Goal: Task Accomplishment & Management: Manage account settings

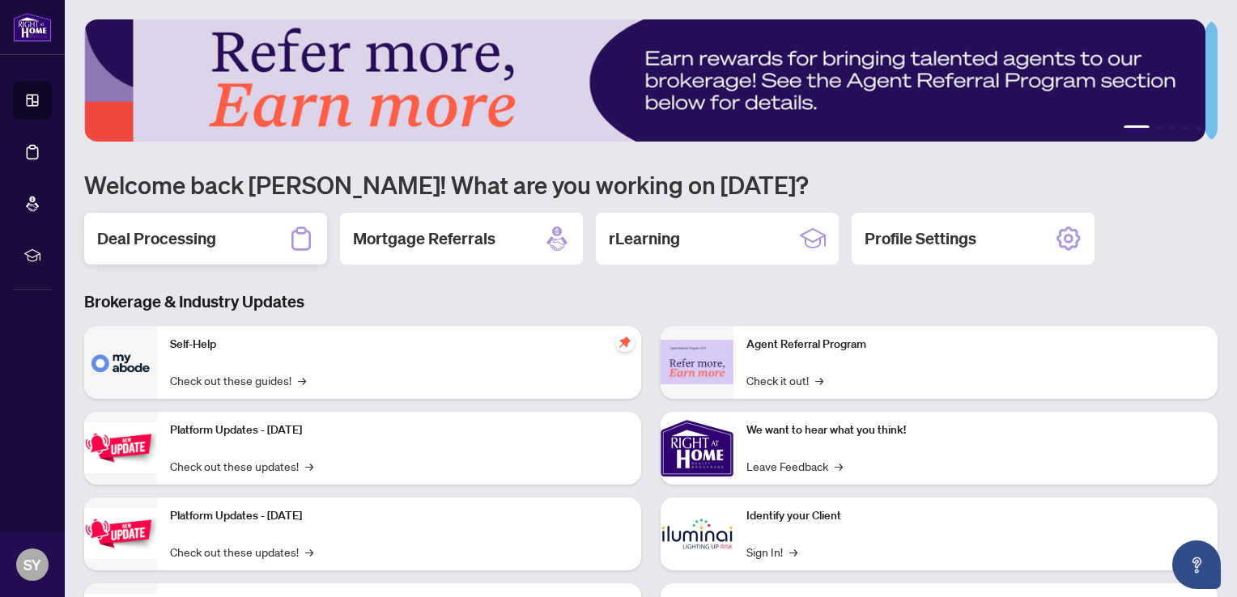
click at [170, 234] on h2 "Deal Processing" at bounding box center [156, 238] width 119 height 23
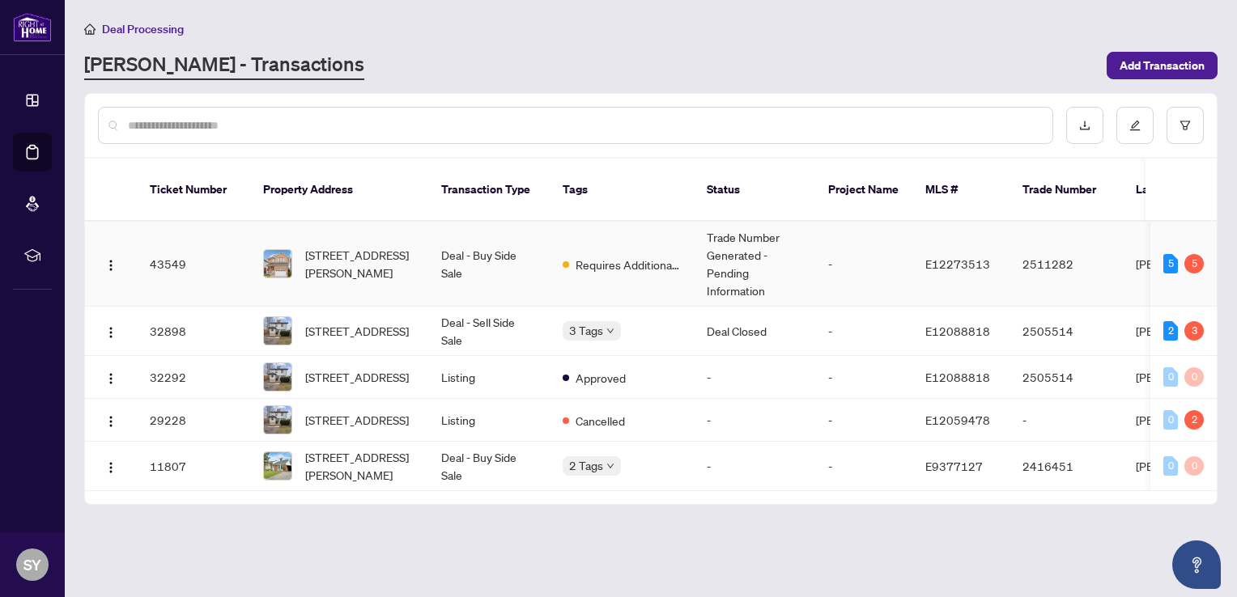
click at [297, 246] on div "[STREET_ADDRESS][PERSON_NAME]" at bounding box center [339, 264] width 152 height 36
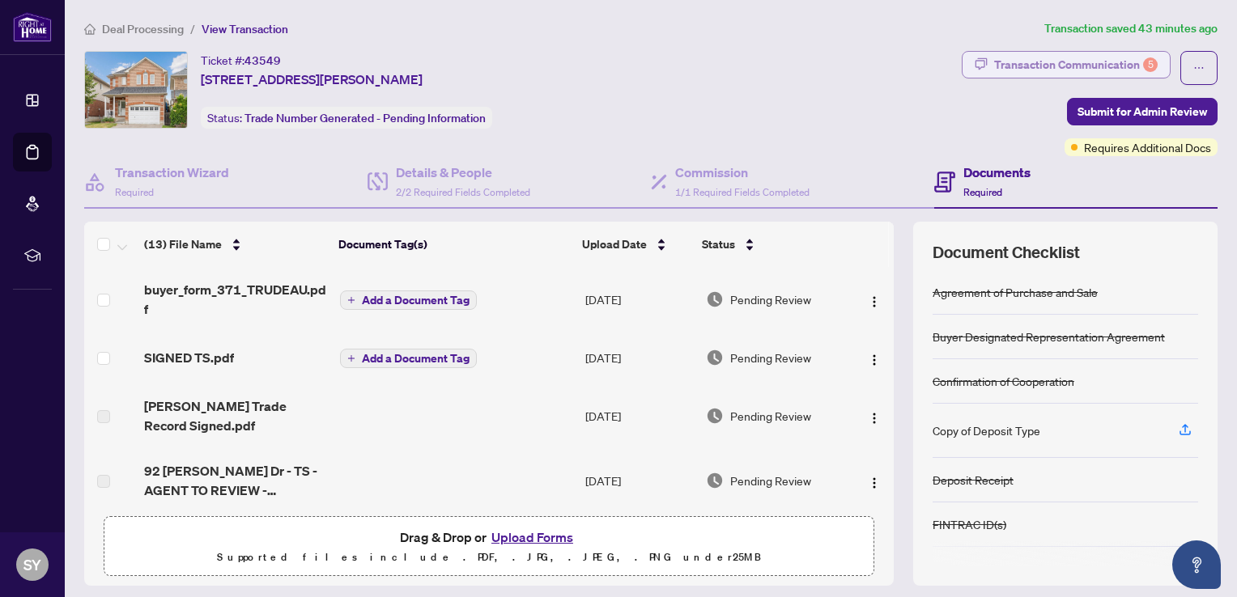
click at [1083, 74] on div "Transaction Communication 5" at bounding box center [1076, 65] width 164 height 26
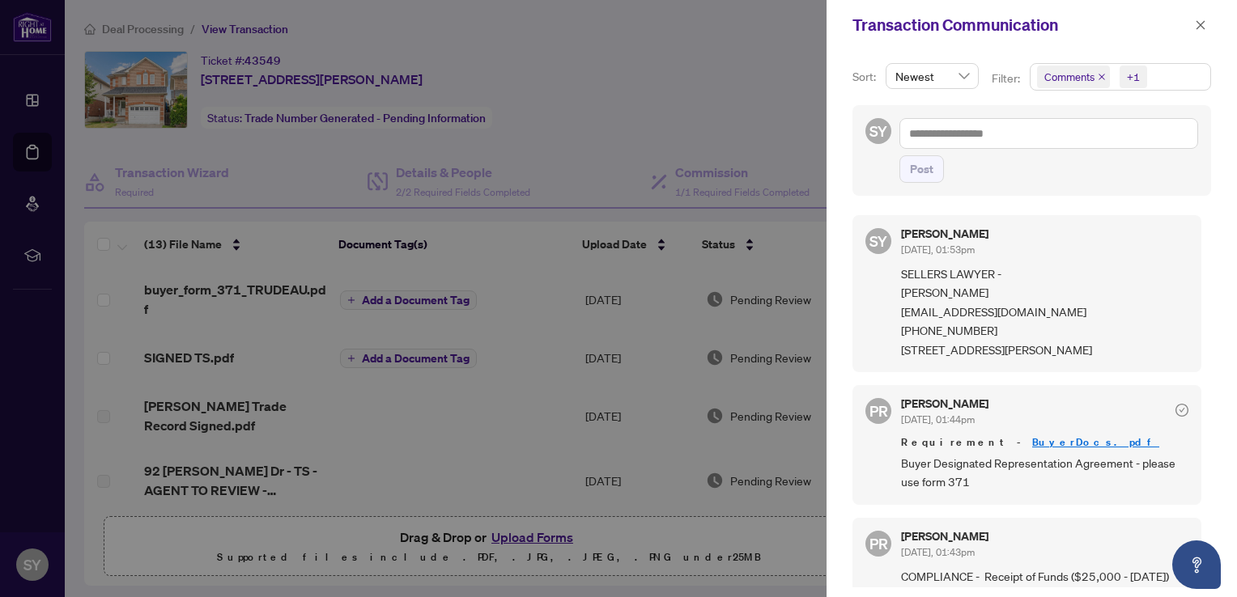
click at [1189, 21] on div "Transaction Communication" at bounding box center [1021, 25] width 338 height 24
click at [1200, 28] on icon "close" at bounding box center [1200, 24] width 11 height 11
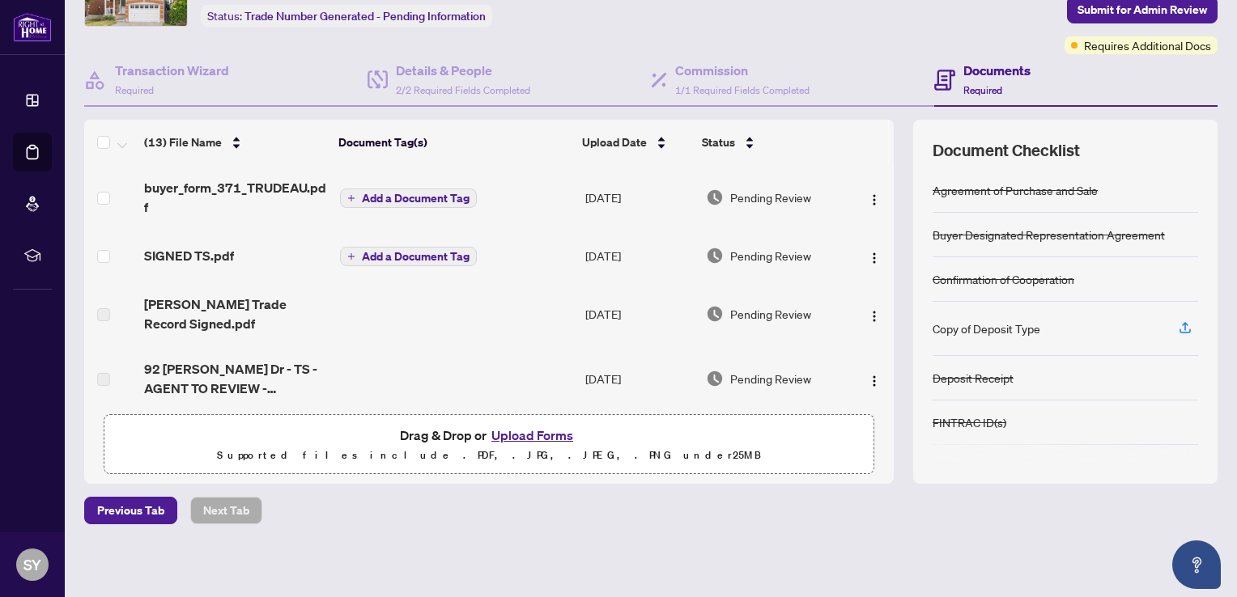
click at [533, 432] on button "Upload Forms" at bounding box center [531, 435] width 91 height 21
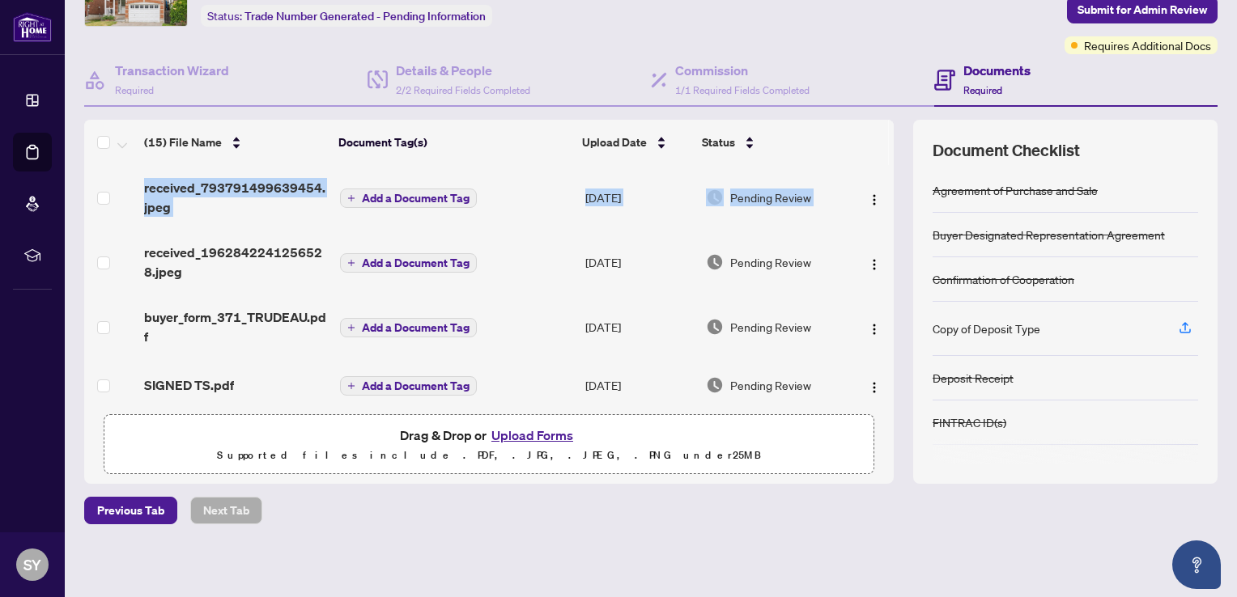
drag, startPoint x: 874, startPoint y: 193, endPoint x: 874, endPoint y: 142, distance: 51.0
click at [874, 142] on div "(15) File Name Document Tag(s) Upload Date Status received_793791499639454.jpeg…" at bounding box center [488, 263] width 809 height 287
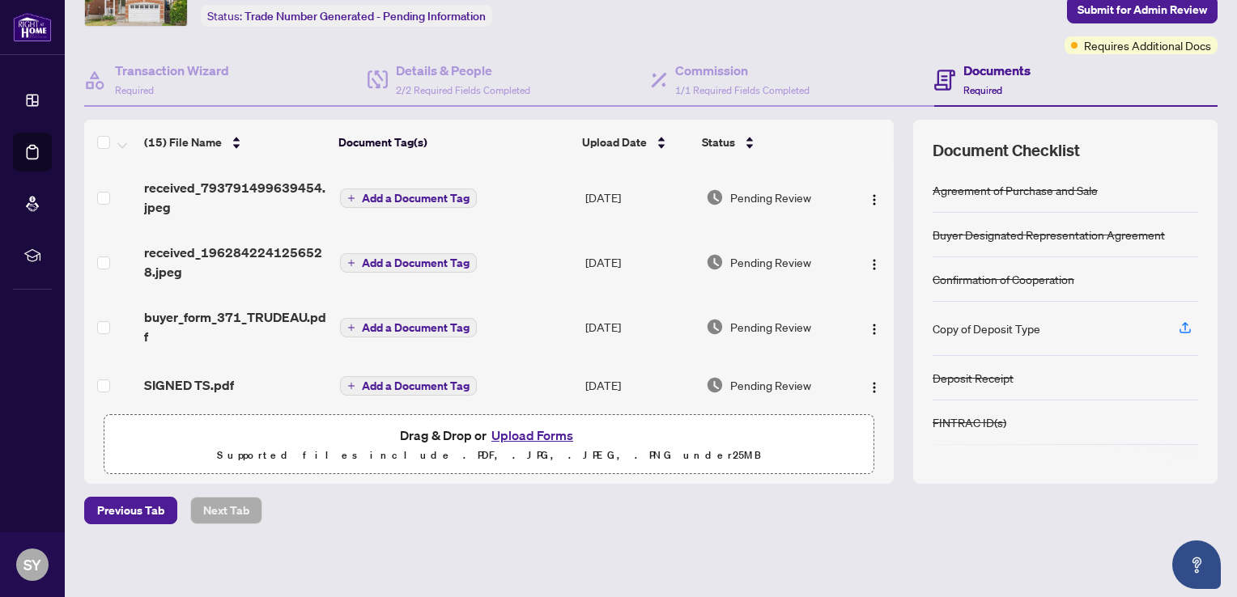
click at [892, 148] on div "(15) File Name Document Tag(s) Upload Date Status received_793791499639454.jpeg…" at bounding box center [650, 302] width 1133 height 364
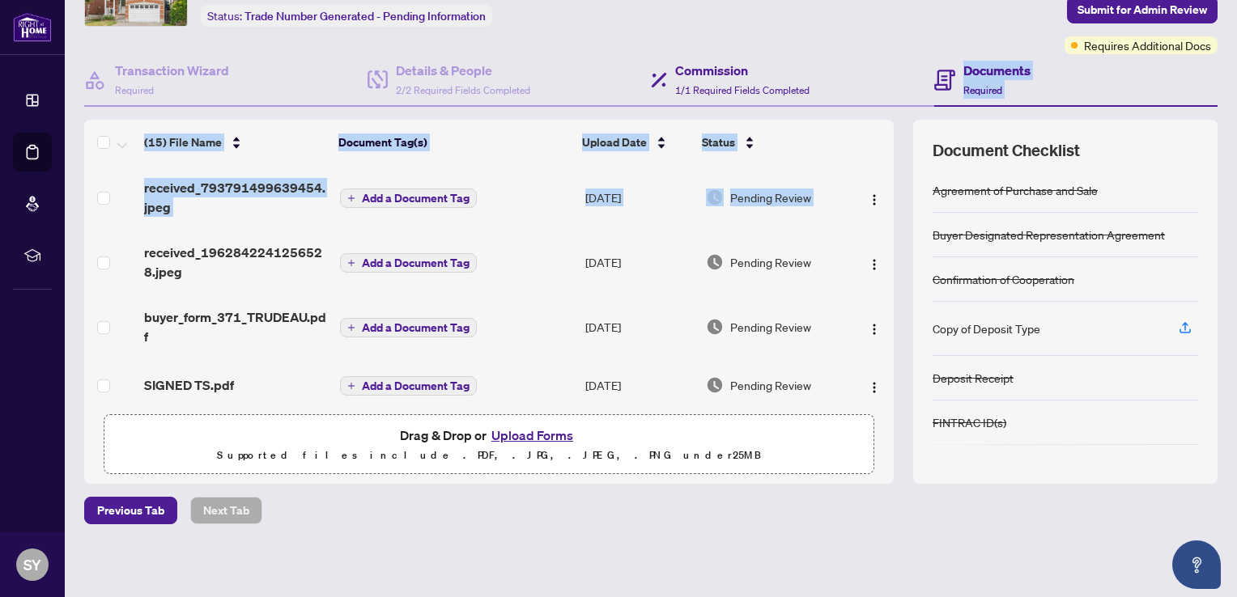
drag, startPoint x: 876, startPoint y: 170, endPoint x: 874, endPoint y: 99, distance: 71.3
click at [874, 99] on div "Transaction Wizard Required Details & People 2/2 Required Fields Completed Comm…" at bounding box center [650, 269] width 1133 height 430
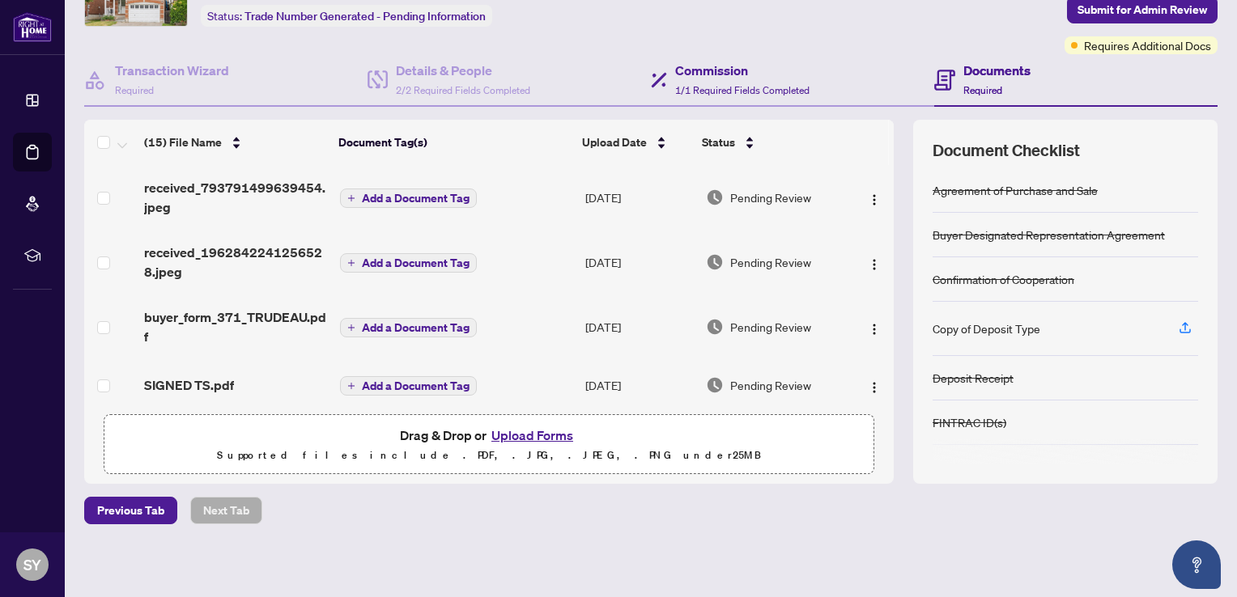
drag, startPoint x: 874, startPoint y: 99, endPoint x: 854, endPoint y: 56, distance: 47.4
click at [854, 56] on div "Commission 1/1 Required Fields Completed" at bounding box center [792, 80] width 283 height 53
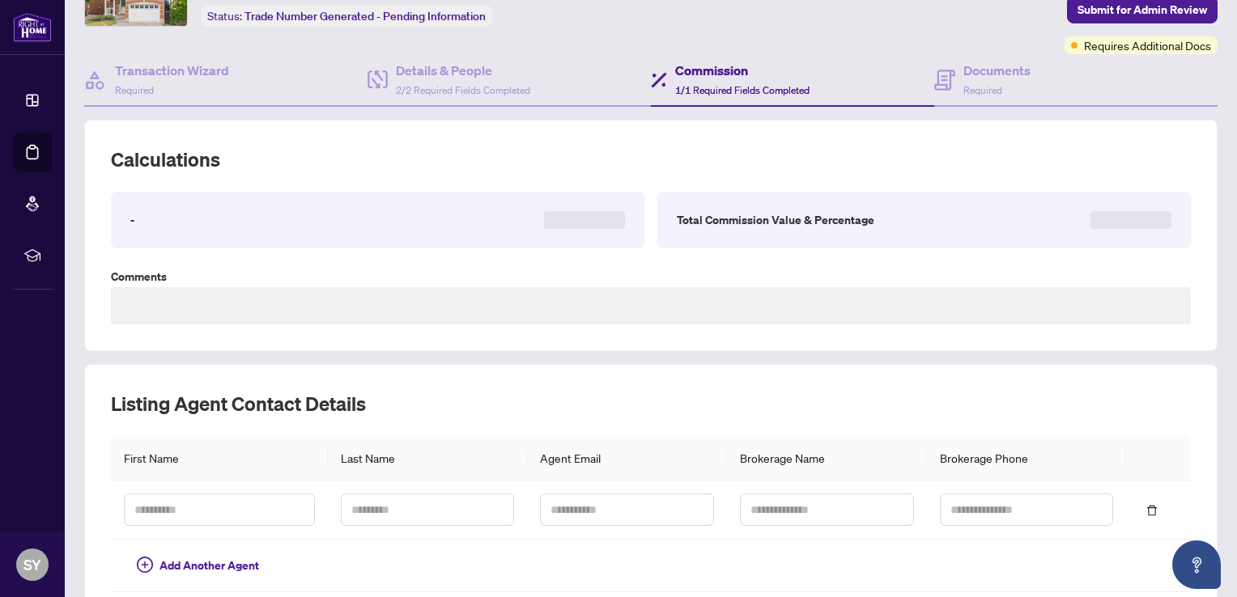
type textarea "**********"
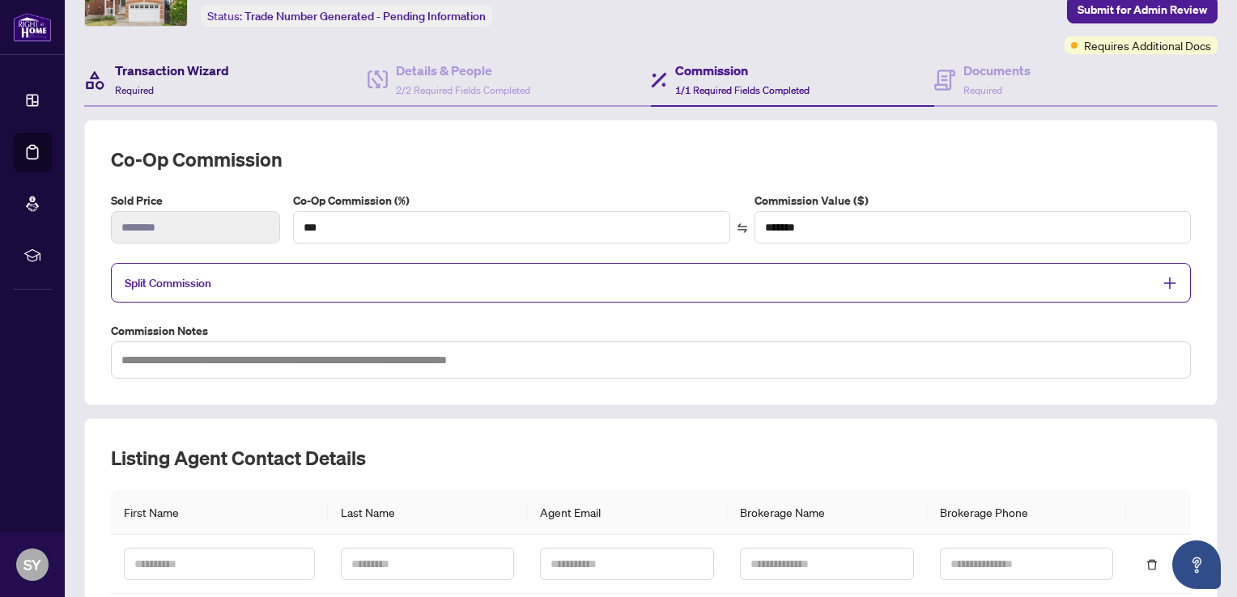
click at [139, 74] on h4 "Transaction Wizard" at bounding box center [172, 70] width 114 height 19
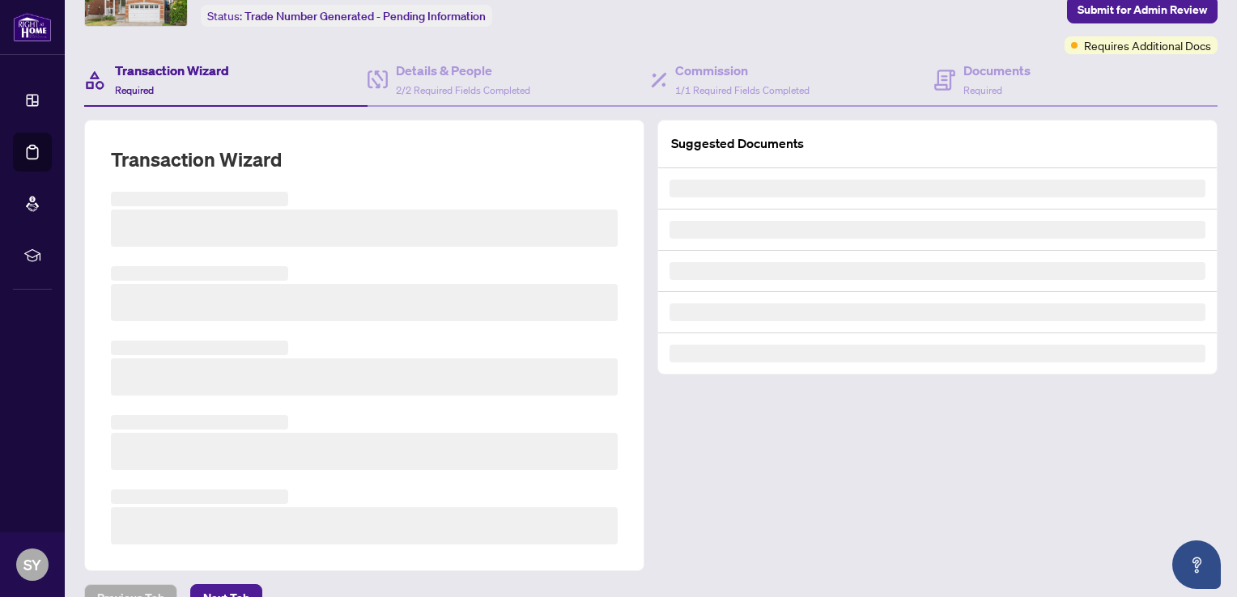
scroll to position [102, 0]
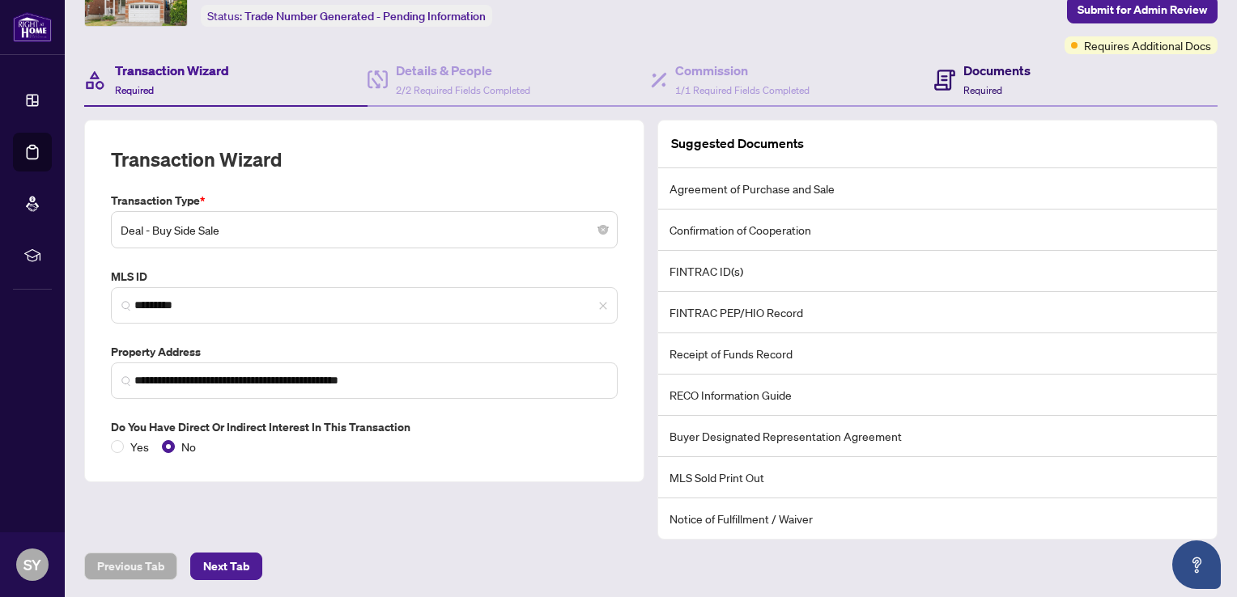
click at [951, 81] on div "Documents Required" at bounding box center [982, 80] width 96 height 38
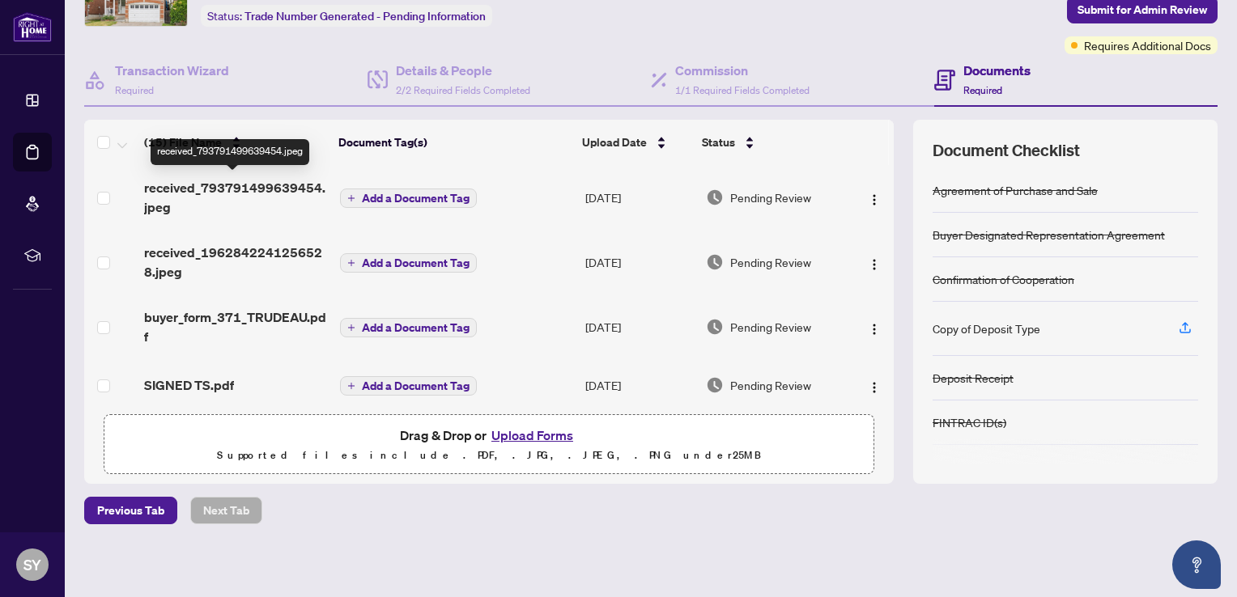
click at [224, 185] on span "received_793791499639454.jpeg" at bounding box center [235, 197] width 183 height 39
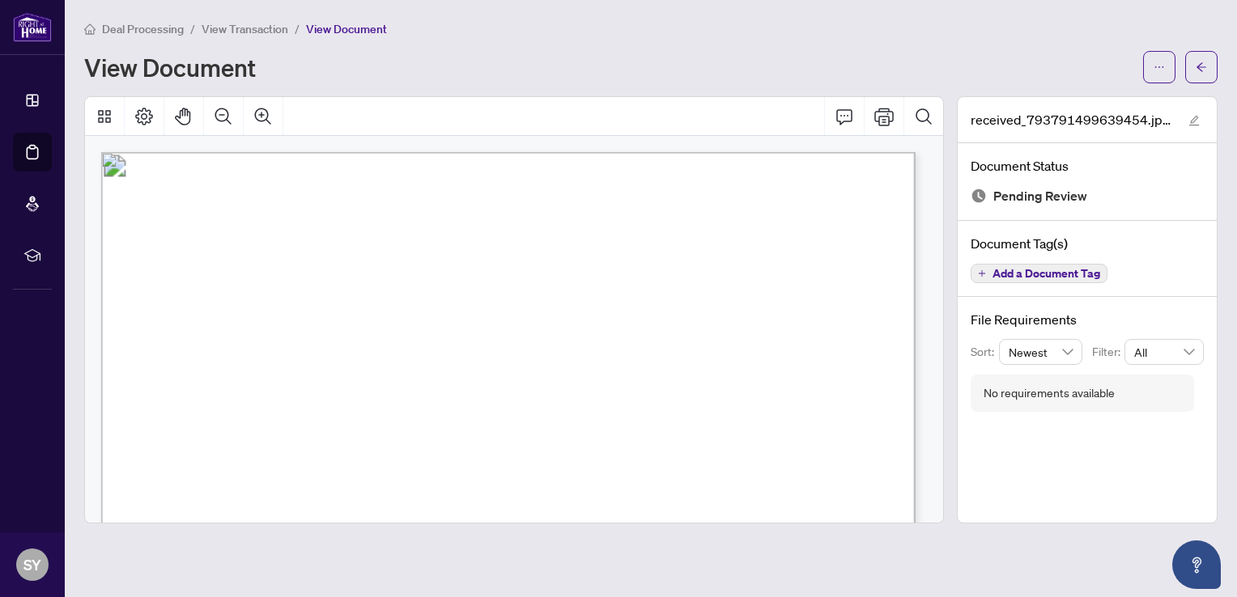
drag, startPoint x: 55, startPoint y: 0, endPoint x: 363, endPoint y: 68, distance: 315.0
click at [363, 68] on div "View Document" at bounding box center [608, 67] width 1049 height 26
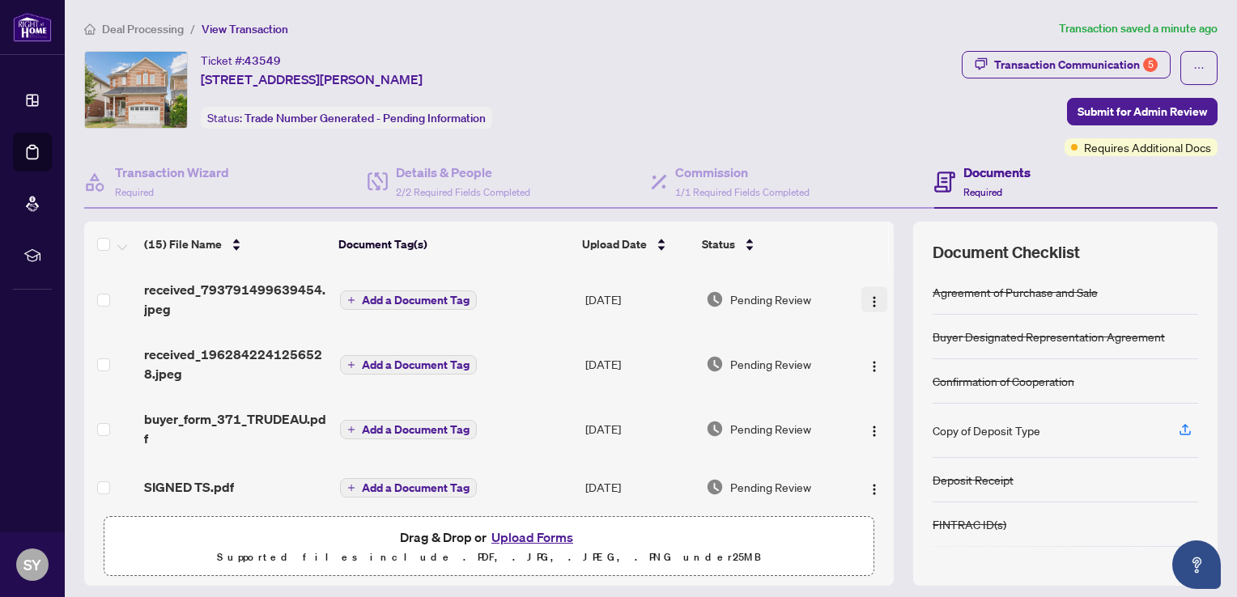
click at [868, 297] on img "button" at bounding box center [874, 301] width 13 height 13
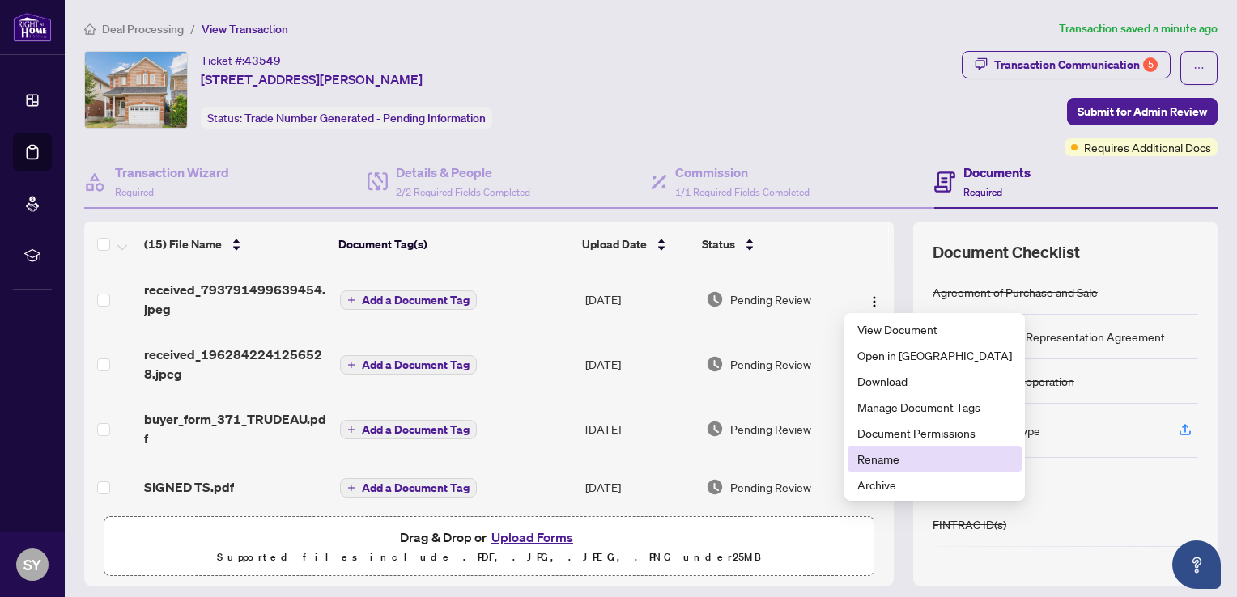
click at [884, 461] on span "Rename" at bounding box center [934, 459] width 155 height 18
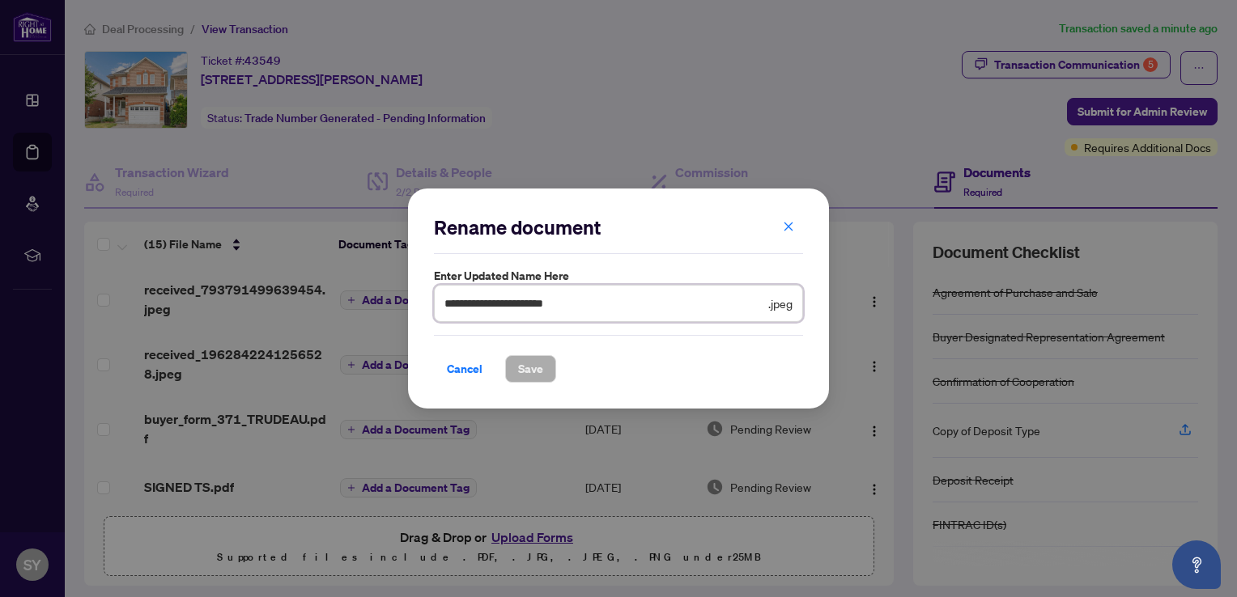
drag, startPoint x: 609, startPoint y: 306, endPoint x: 257, endPoint y: 338, distance: 352.8
click at [257, 338] on div "**********" at bounding box center [618, 298] width 1237 height 597
type input "**********"
click at [532, 366] on span "Save" at bounding box center [530, 369] width 25 height 26
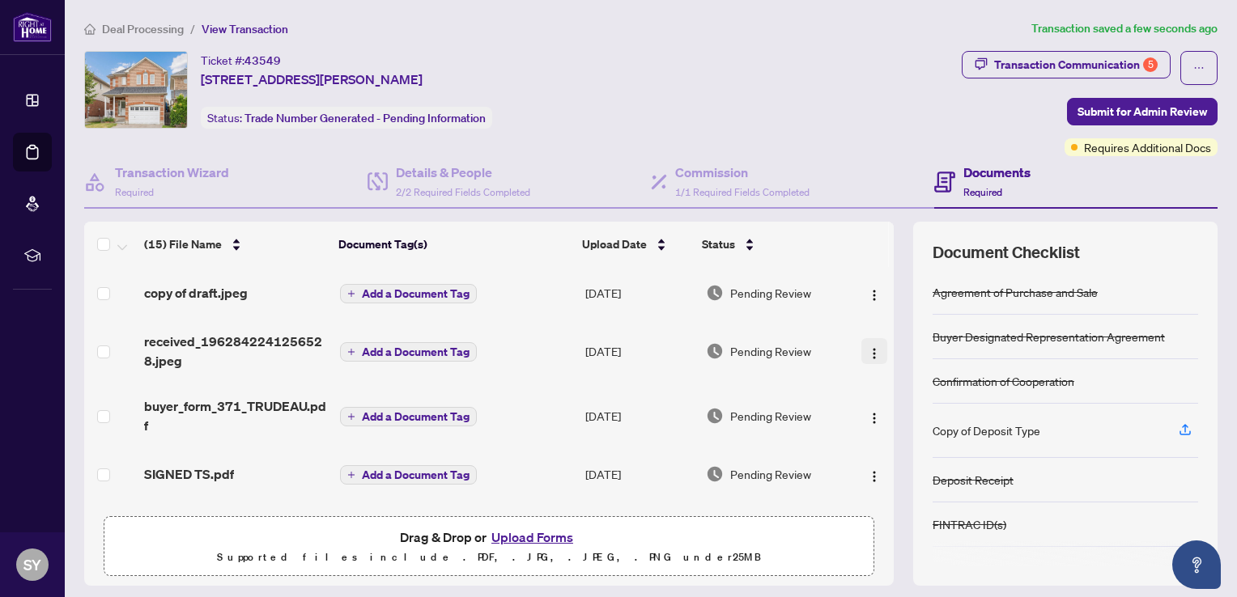
click at [861, 342] on button "button" at bounding box center [874, 351] width 26 height 26
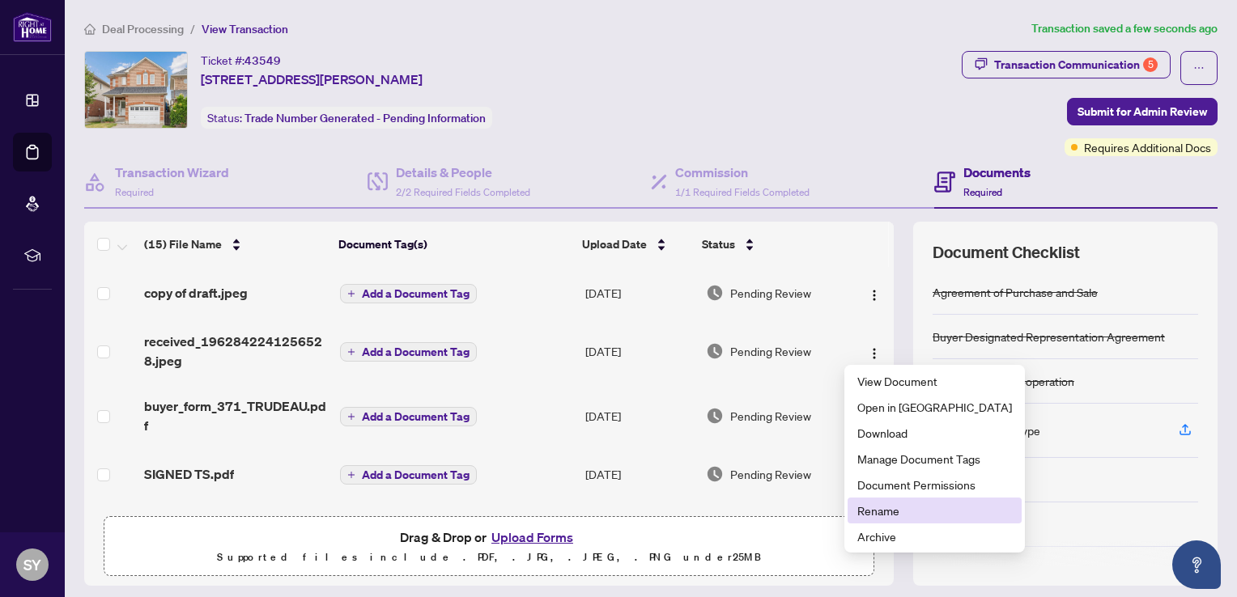
click at [892, 512] on span "Rename" at bounding box center [934, 511] width 155 height 18
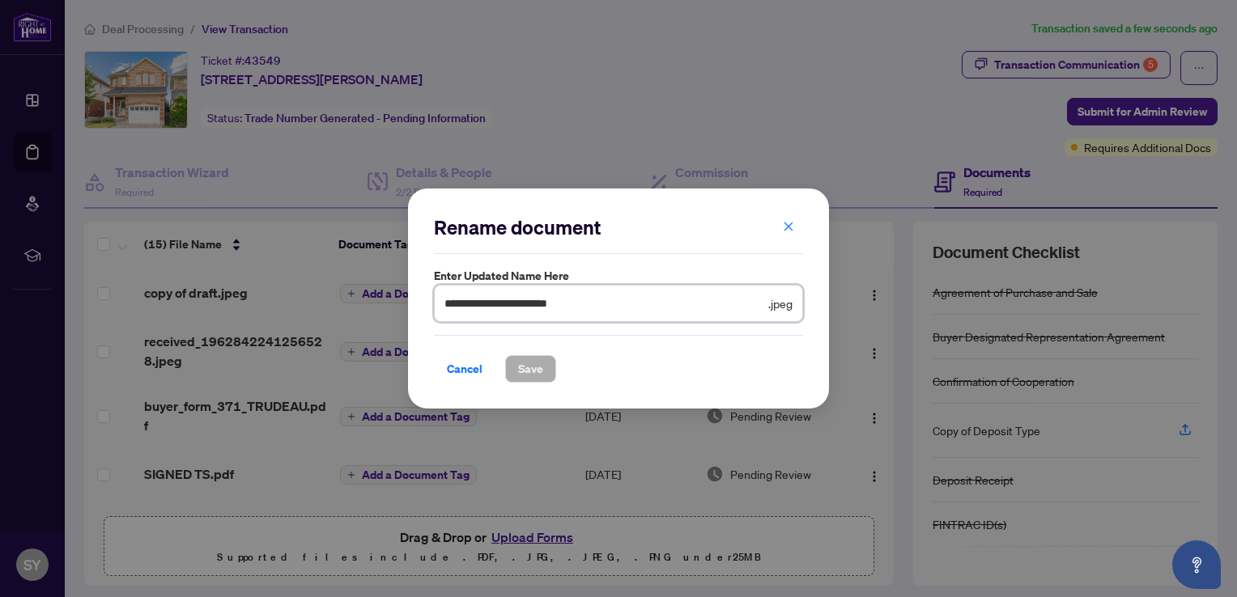
drag, startPoint x: 615, startPoint y: 301, endPoint x: 385, endPoint y: 293, distance: 230.0
click at [385, 293] on div "**********" at bounding box center [618, 298] width 1237 height 597
type input "*"
type input "**********"
click at [586, 357] on div "Cancel Save" at bounding box center [618, 369] width 369 height 28
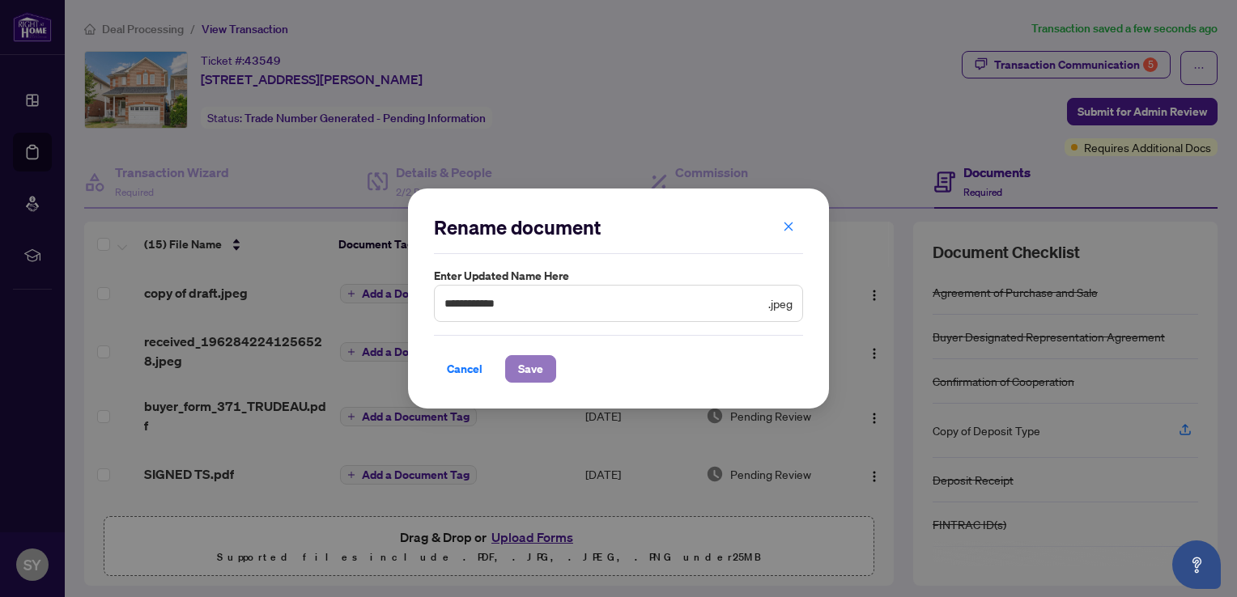
click at [546, 373] on button "Save" at bounding box center [530, 369] width 51 height 28
